Goal: Information Seeking & Learning: Learn about a topic

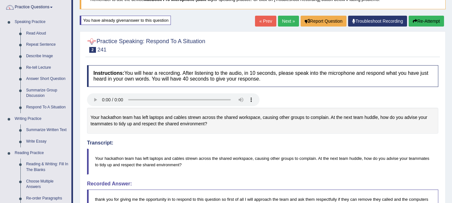
scroll to position [40, 0]
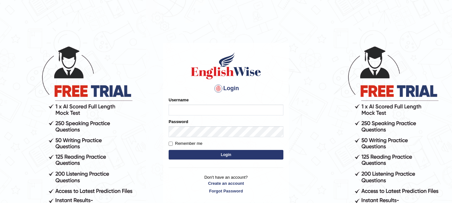
type input "sagesse_parramatta"
click at [204, 156] on button "Login" at bounding box center [226, 155] width 115 height 10
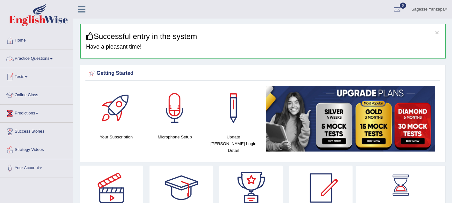
click at [53, 59] on span at bounding box center [51, 58] width 3 height 1
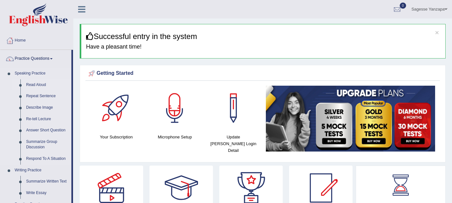
click at [46, 86] on link "Read Aloud" at bounding box center [47, 84] width 48 height 11
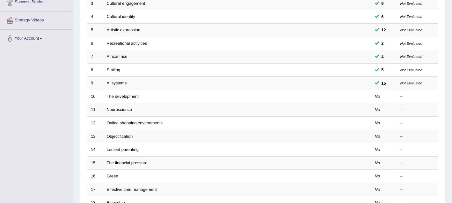
scroll to position [127, 0]
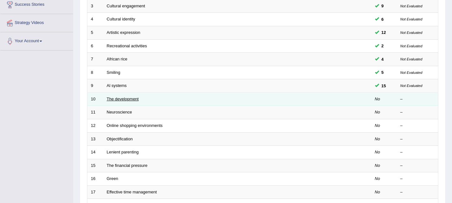
click at [124, 98] on link "The development" at bounding box center [123, 98] width 32 height 5
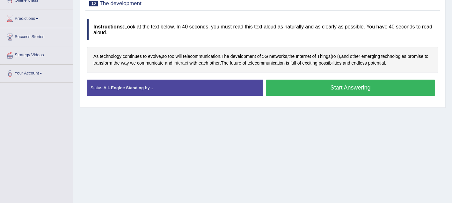
scroll to position [95, 0]
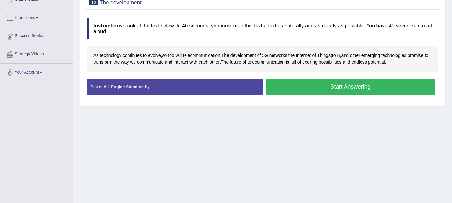
click at [328, 88] on button "Start Answering" at bounding box center [350, 86] width 169 height 16
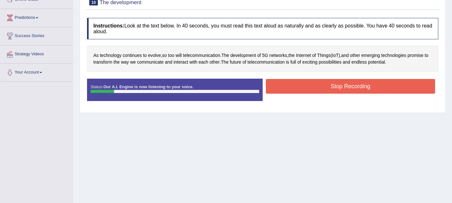
click at [328, 88] on button "Stop Recording" at bounding box center [350, 86] width 169 height 15
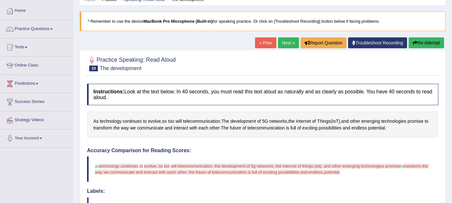
scroll to position [29, 0]
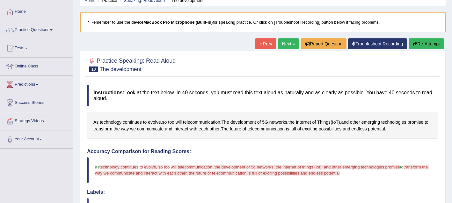
click at [414, 44] on icon "button" at bounding box center [415, 43] width 4 height 4
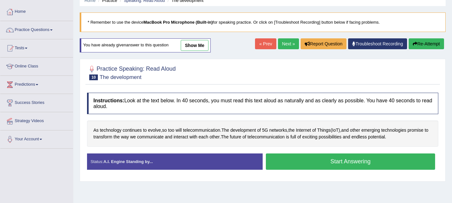
scroll to position [29, 0]
click at [311, 167] on button "Start Answering" at bounding box center [350, 161] width 169 height 16
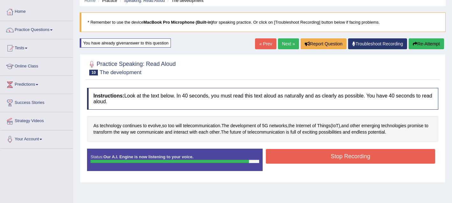
click at [315, 161] on button "Stop Recording" at bounding box center [350, 156] width 169 height 15
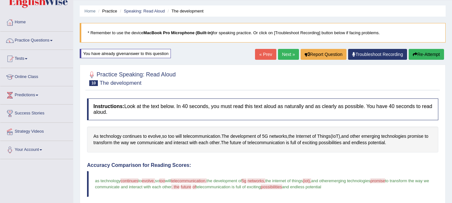
scroll to position [16, 0]
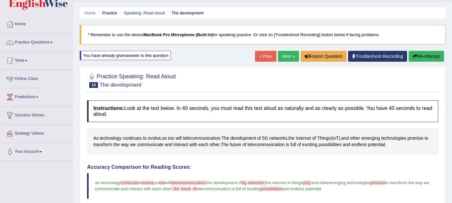
click at [280, 57] on link "Next »" at bounding box center [288, 56] width 21 height 11
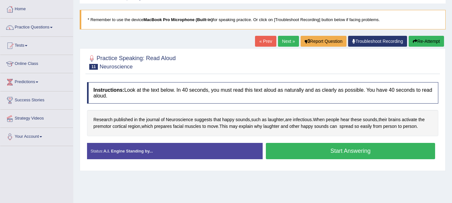
scroll to position [32, 0]
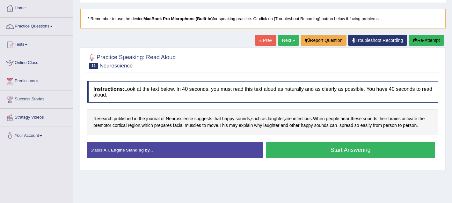
click at [303, 151] on button "Start Answering" at bounding box center [350, 150] width 169 height 16
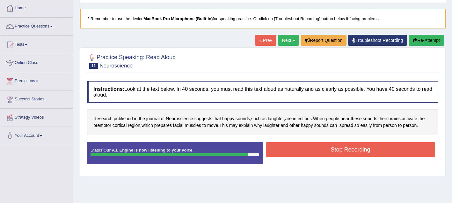
click at [314, 153] on button "Stop Recording" at bounding box center [350, 149] width 169 height 15
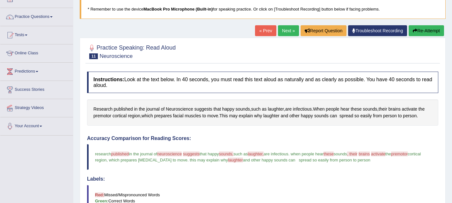
scroll to position [0, 0]
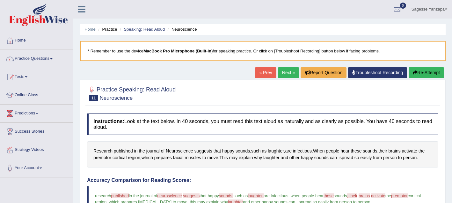
click at [286, 76] on link "Next »" at bounding box center [288, 72] width 21 height 11
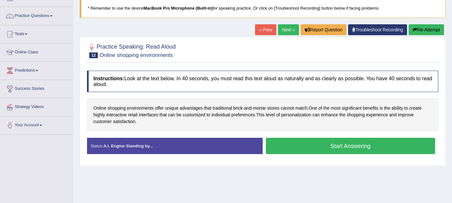
scroll to position [50, 0]
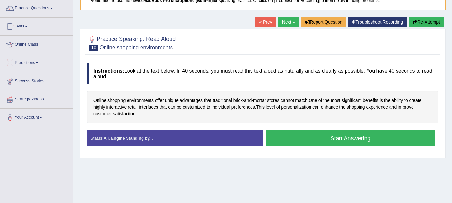
click at [291, 135] on button "Start Answering" at bounding box center [350, 138] width 169 height 16
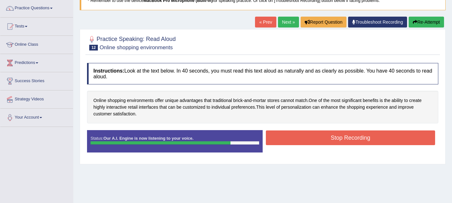
click at [291, 135] on button "Stop Recording" at bounding box center [350, 137] width 169 height 15
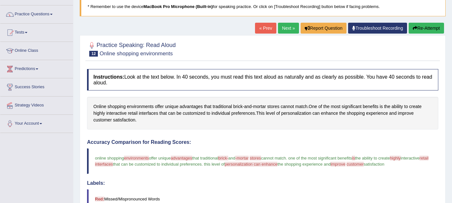
scroll to position [48, 0]
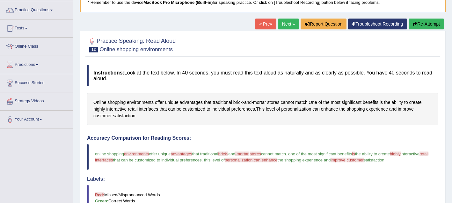
click at [422, 27] on button "Re-Attempt" at bounding box center [426, 24] width 35 height 11
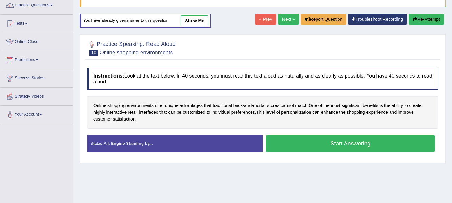
click at [309, 145] on button "Start Answering" at bounding box center [350, 143] width 169 height 16
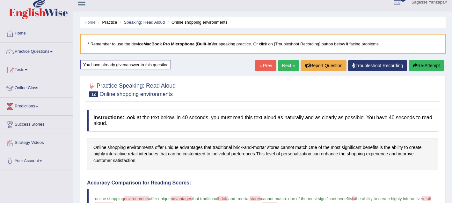
scroll to position [7, 0]
click at [281, 67] on link "Next »" at bounding box center [288, 65] width 21 height 11
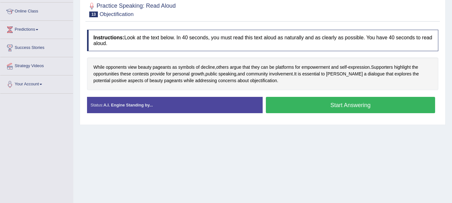
scroll to position [84, 0]
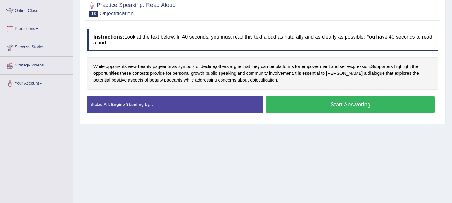
click at [286, 101] on button "Start Answering" at bounding box center [350, 104] width 169 height 16
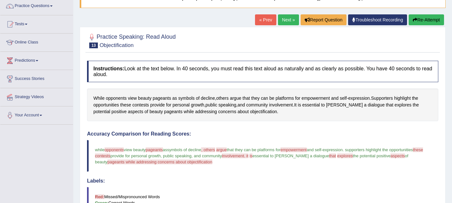
scroll to position [52, 0]
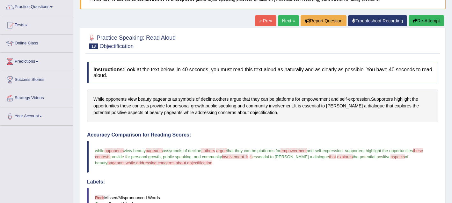
click at [416, 25] on button "Re-Attempt" at bounding box center [426, 20] width 35 height 11
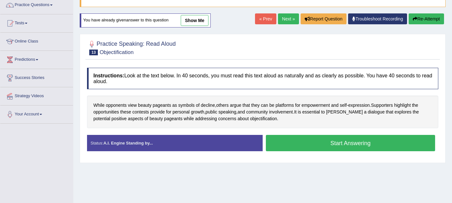
scroll to position [54, 0]
click at [290, 148] on button "Start Answering" at bounding box center [350, 143] width 169 height 16
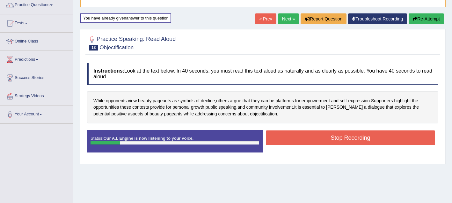
click at [425, 18] on button "Re-Attempt" at bounding box center [426, 18] width 35 height 11
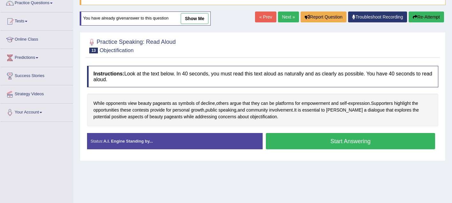
click at [343, 146] on button "Start Answering" at bounding box center [350, 141] width 169 height 16
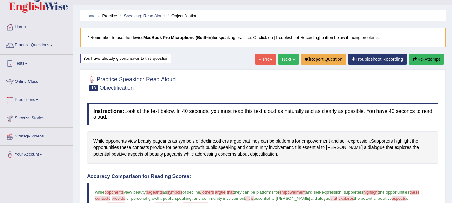
scroll to position [14, 0]
click at [426, 60] on button "Re-Attempt" at bounding box center [426, 58] width 35 height 11
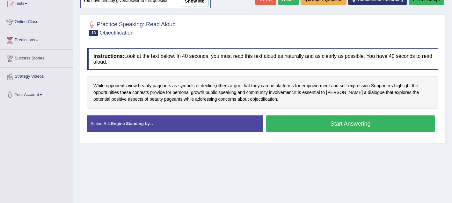
scroll to position [75, 0]
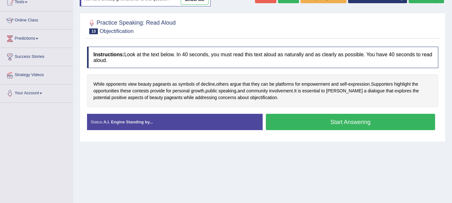
click at [357, 121] on button "Start Answering" at bounding box center [350, 122] width 169 height 16
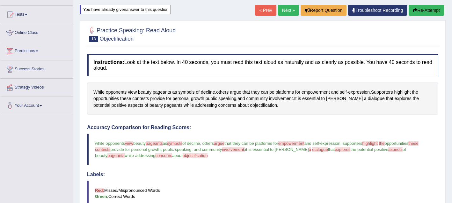
scroll to position [60, 0]
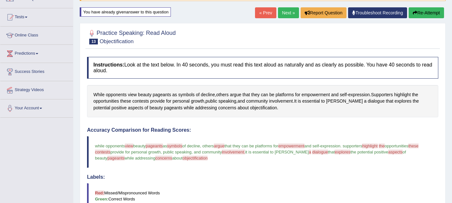
click at [424, 15] on button "Re-Attempt" at bounding box center [426, 12] width 35 height 11
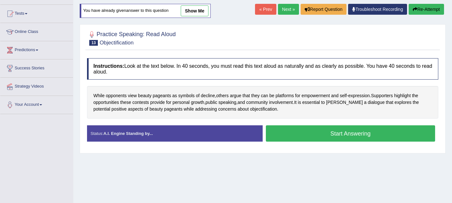
scroll to position [60, 0]
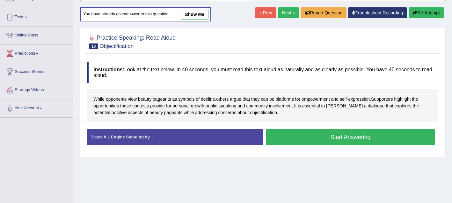
click at [326, 135] on button "Start Answering" at bounding box center [350, 137] width 169 height 16
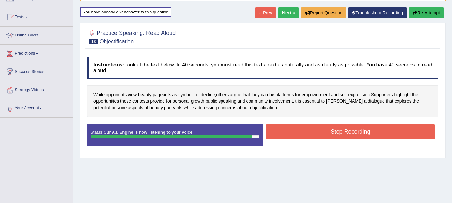
click at [326, 135] on button "Stop Recording" at bounding box center [350, 131] width 169 height 15
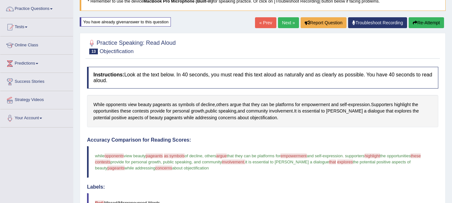
scroll to position [49, 0]
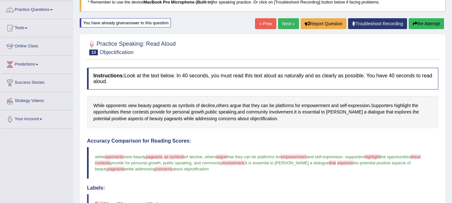
click at [416, 21] on button "Re-Attempt" at bounding box center [426, 23] width 35 height 11
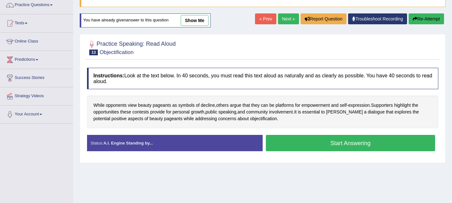
scroll to position [54, 0]
click at [342, 145] on button "Start Answering" at bounding box center [350, 143] width 169 height 16
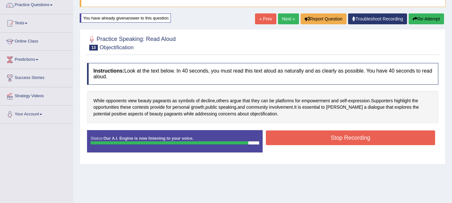
click at [343, 139] on button "Stop Recording" at bounding box center [350, 137] width 169 height 15
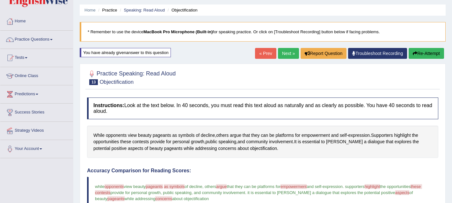
scroll to position [24, 0]
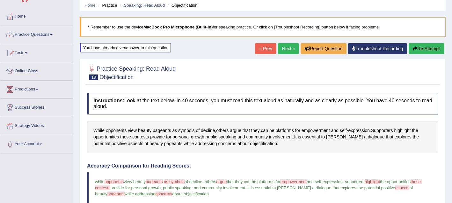
click at [418, 47] on button "Re-Attempt" at bounding box center [426, 48] width 35 height 11
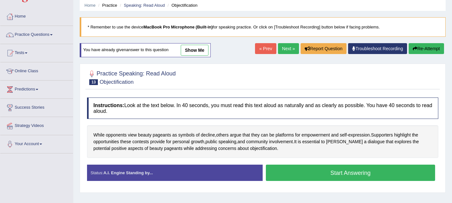
scroll to position [24, 0]
click at [283, 172] on button "Start Answering" at bounding box center [350, 172] width 169 height 16
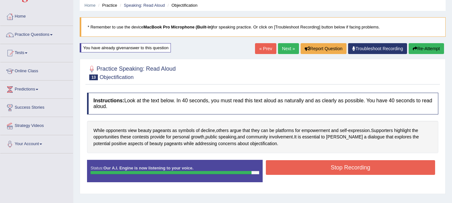
click at [283, 172] on button "Stop Recording" at bounding box center [350, 167] width 169 height 15
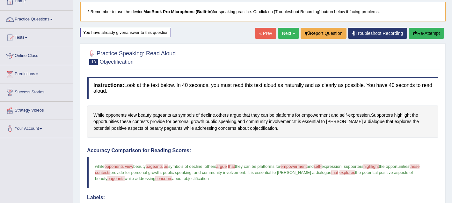
scroll to position [37, 0]
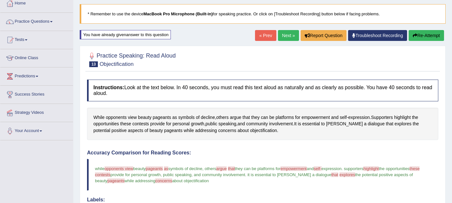
click at [418, 34] on button "Re-Attempt" at bounding box center [426, 35] width 35 height 11
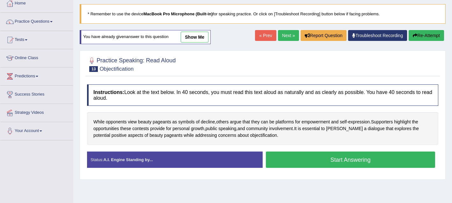
scroll to position [37, 0]
click at [293, 166] on button "Start Answering" at bounding box center [350, 159] width 169 height 16
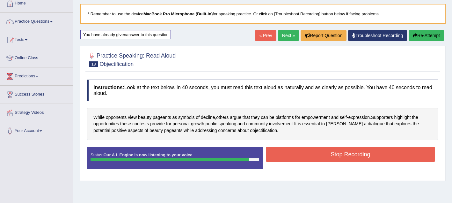
click at [294, 160] on button "Stop Recording" at bounding box center [350, 154] width 169 height 15
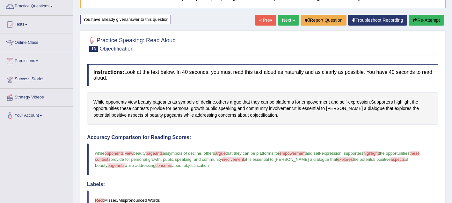
scroll to position [52, 0]
click at [433, 19] on button "Re-Attempt" at bounding box center [426, 20] width 35 height 11
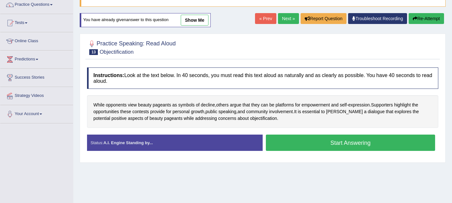
click at [429, 19] on button "Re-Attempt" at bounding box center [426, 18] width 35 height 11
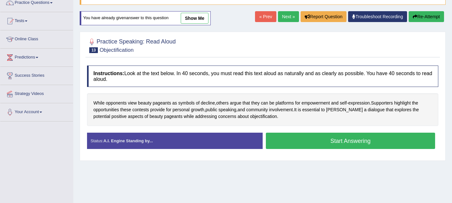
click at [351, 146] on button "Start Answering" at bounding box center [350, 140] width 169 height 16
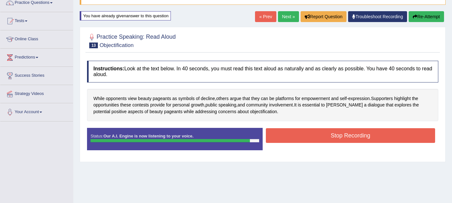
click at [350, 135] on button "Stop Recording" at bounding box center [350, 135] width 169 height 15
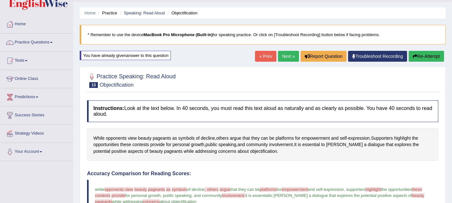
scroll to position [19, 0]
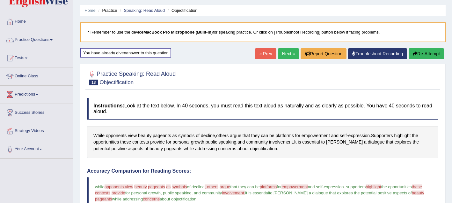
click at [426, 54] on button "Re-Attempt" at bounding box center [426, 53] width 35 height 11
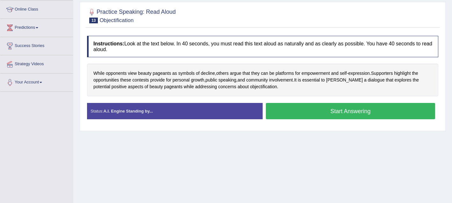
scroll to position [86, 0]
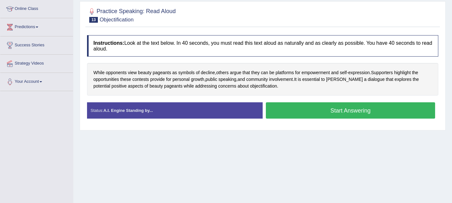
click at [356, 115] on button "Start Answering" at bounding box center [350, 110] width 169 height 16
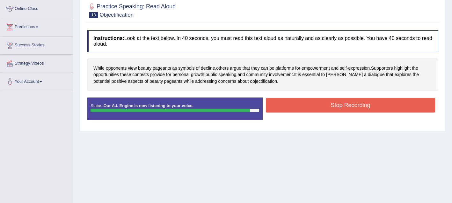
click at [358, 105] on button "Stop Recording" at bounding box center [350, 105] width 169 height 15
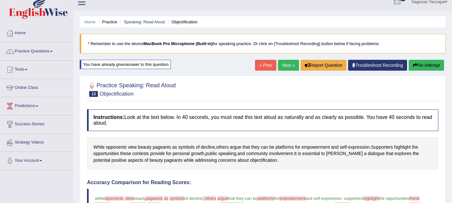
scroll to position [0, 0]
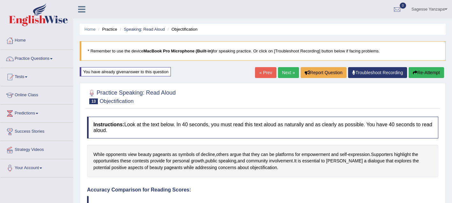
click at [435, 71] on button "Re-Attempt" at bounding box center [426, 72] width 35 height 11
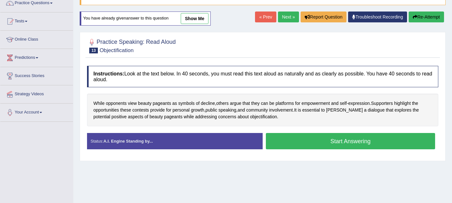
scroll to position [49, 0]
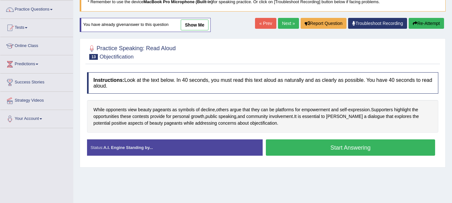
click at [360, 146] on button "Start Answering" at bounding box center [350, 147] width 169 height 16
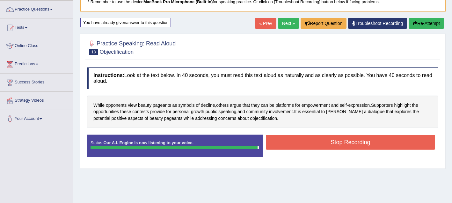
click at [360, 146] on button "Stop Recording" at bounding box center [350, 142] width 169 height 15
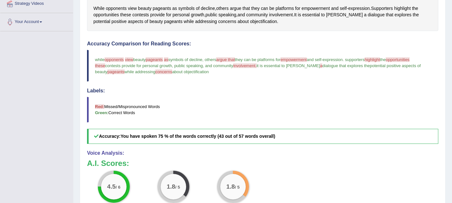
scroll to position [145, 0]
click at [120, 60] on span "opponents" at bounding box center [114, 60] width 19 height 5
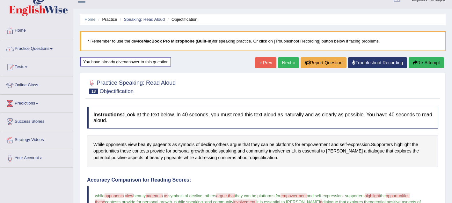
scroll to position [10, 0]
click at [433, 63] on button "Re-Attempt" at bounding box center [426, 62] width 35 height 11
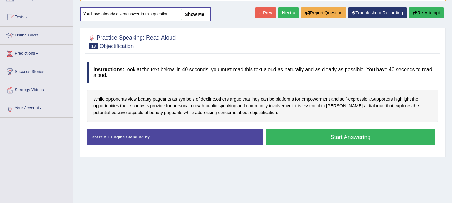
scroll to position [62, 0]
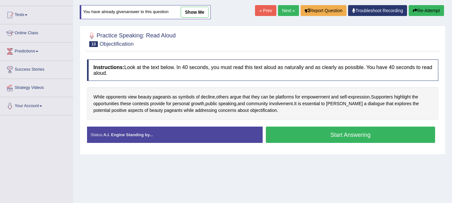
click at [328, 136] on button "Start Answering" at bounding box center [350, 134] width 169 height 16
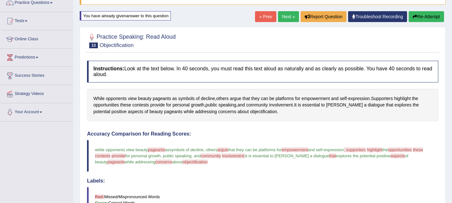
scroll to position [52, 0]
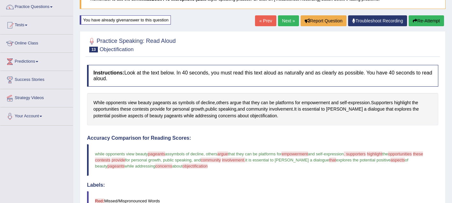
click at [428, 21] on button "Re-Attempt" at bounding box center [426, 20] width 35 height 11
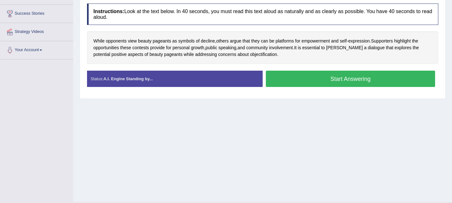
scroll to position [126, 0]
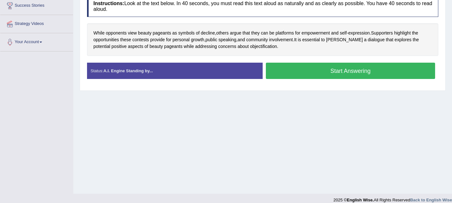
click at [331, 76] on button "Start Answering" at bounding box center [350, 71] width 169 height 16
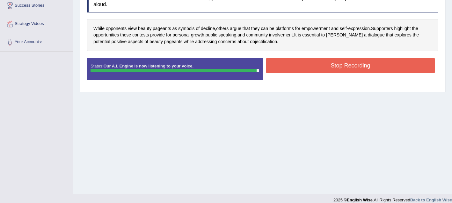
click at [331, 69] on button "Stop Recording" at bounding box center [350, 65] width 169 height 15
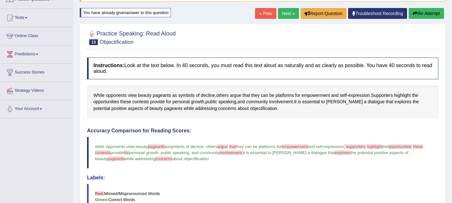
scroll to position [47, 0]
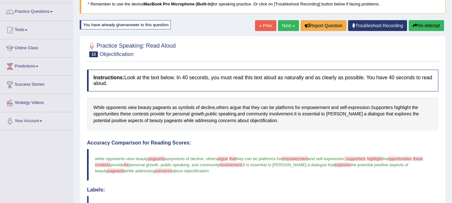
click at [426, 22] on button "Re-Attempt" at bounding box center [426, 25] width 35 height 11
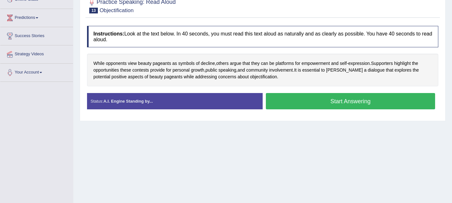
scroll to position [101, 0]
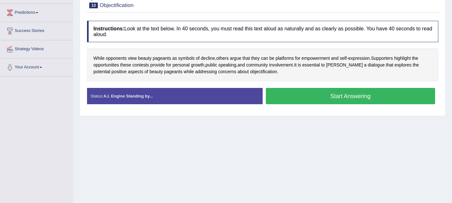
click at [366, 95] on button "Start Answering" at bounding box center [350, 96] width 169 height 16
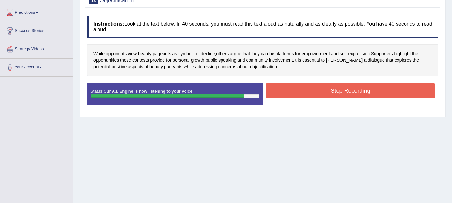
click at [366, 93] on button "Stop Recording" at bounding box center [350, 90] width 169 height 15
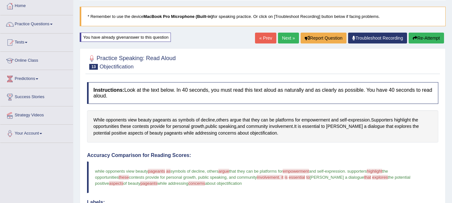
scroll to position [26, 0]
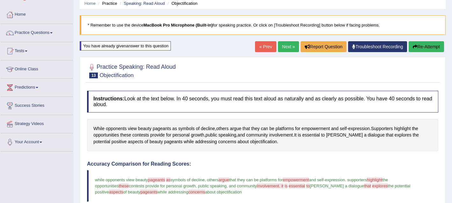
click at [418, 49] on button "Re-Attempt" at bounding box center [426, 46] width 35 height 11
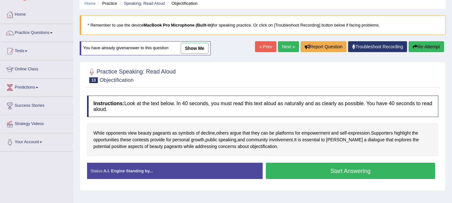
scroll to position [26, 0]
